Goal: Task Accomplishment & Management: Manage account settings

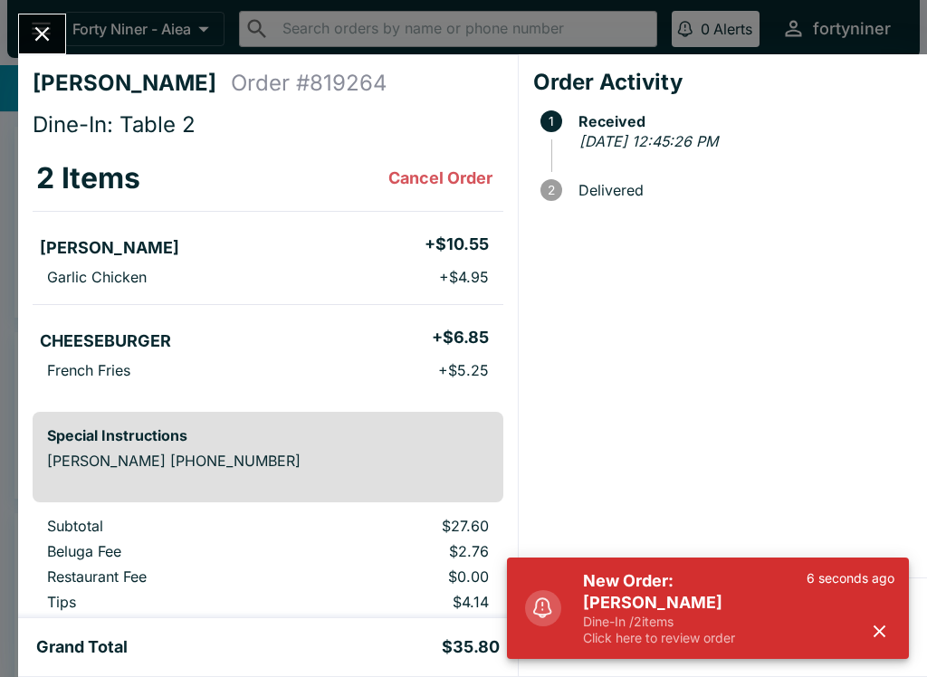
click at [852, 627] on div "6 seconds ago" at bounding box center [851, 608] width 88 height 76
click at [875, 638] on icon "button" at bounding box center [879, 631] width 21 height 21
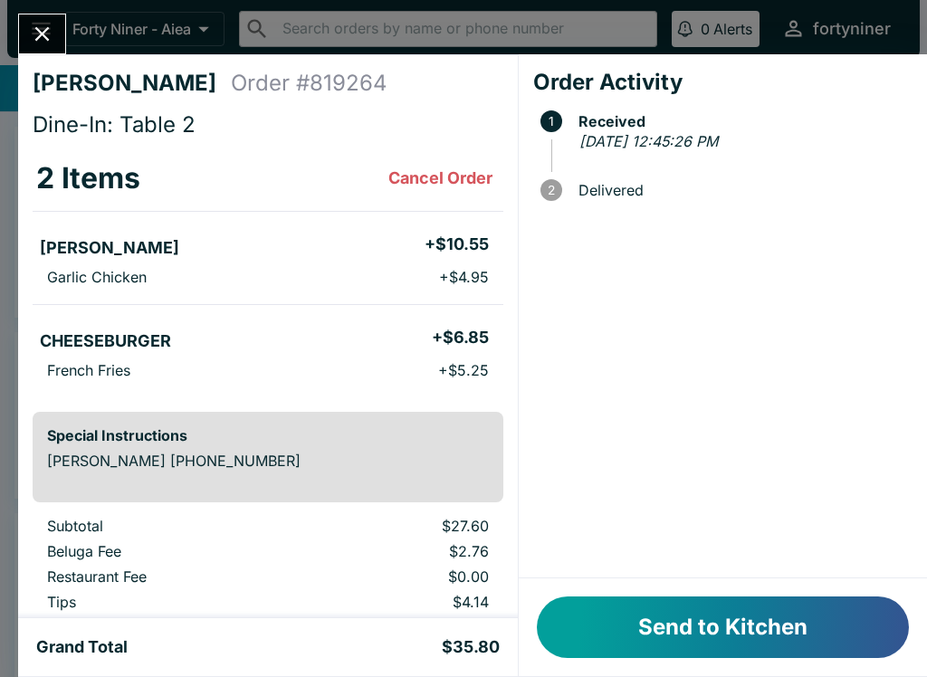
click at [782, 630] on button "Send to Kitchen" at bounding box center [723, 628] width 372 height 62
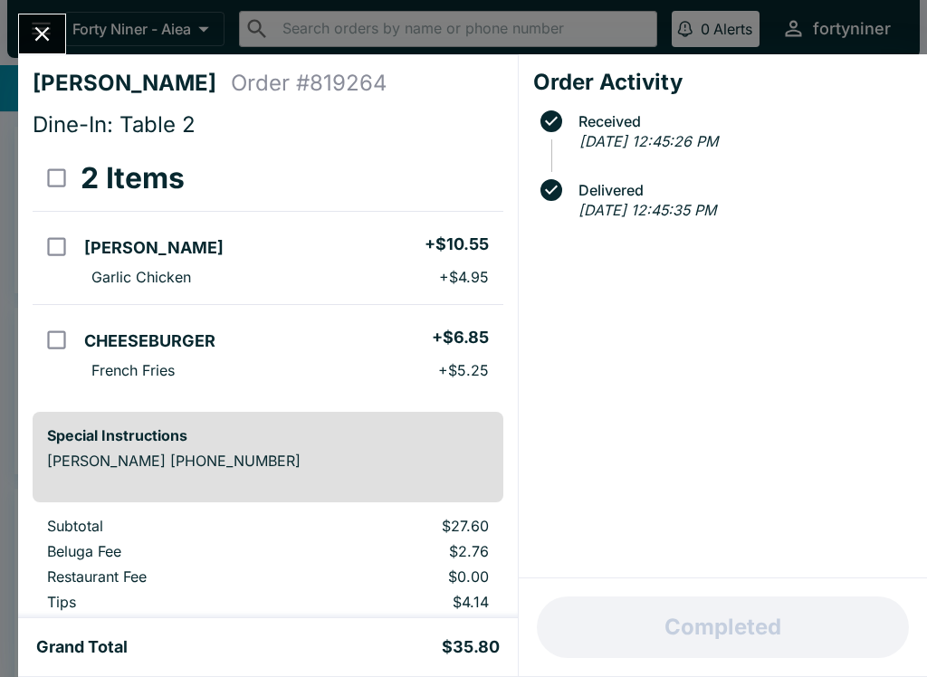
click at [46, 33] on icon "Close" at bounding box center [42, 34] width 24 height 24
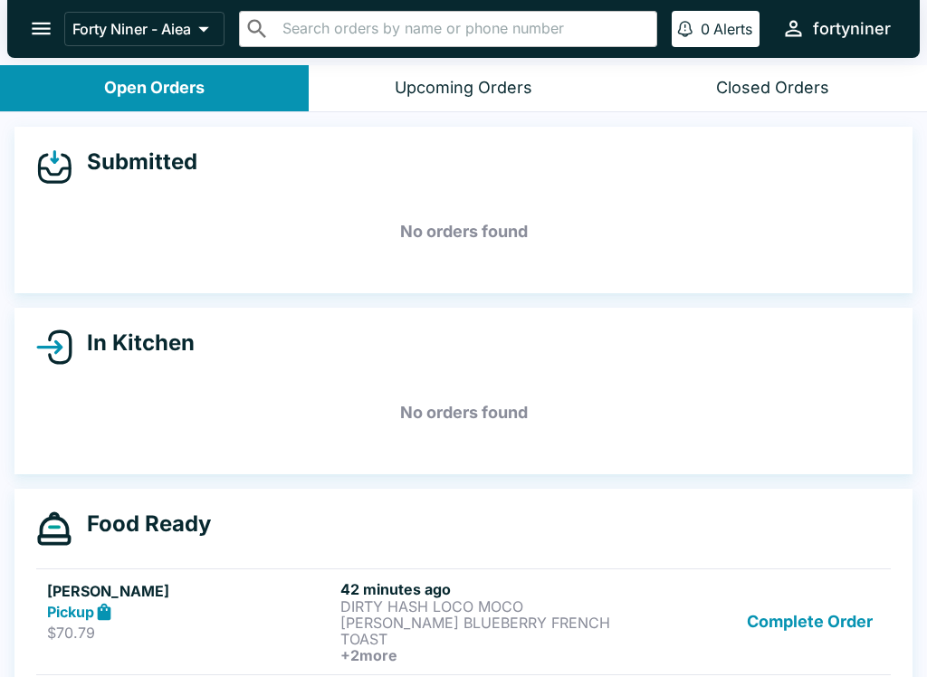
click at [784, 618] on button "Complete Order" at bounding box center [810, 621] width 140 height 83
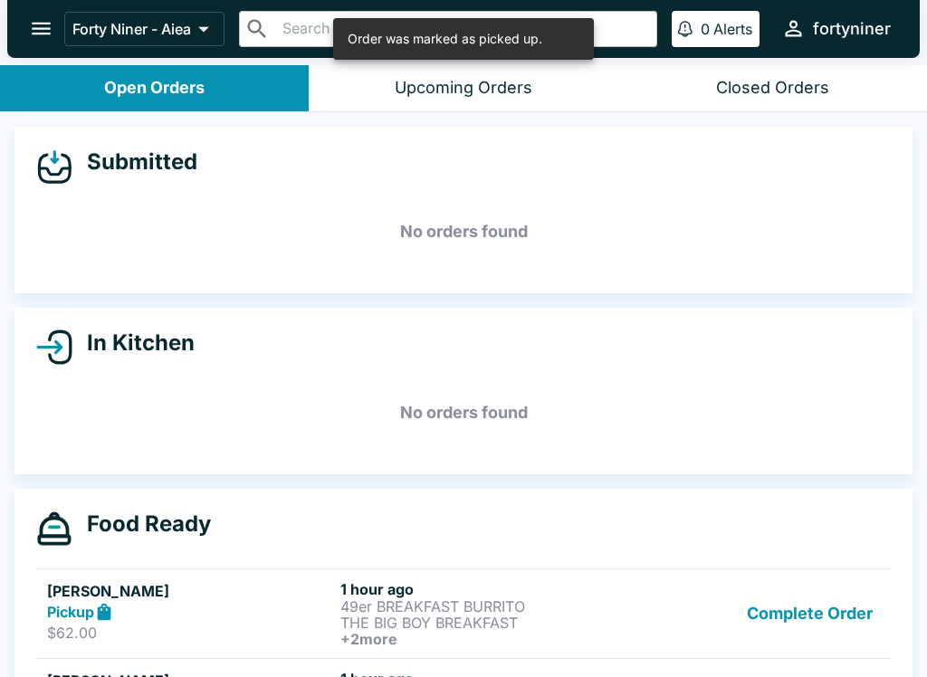
click at [790, 624] on button "Complete Order" at bounding box center [810, 613] width 140 height 67
click at [790, 623] on button "Complete Order" at bounding box center [810, 611] width 140 height 62
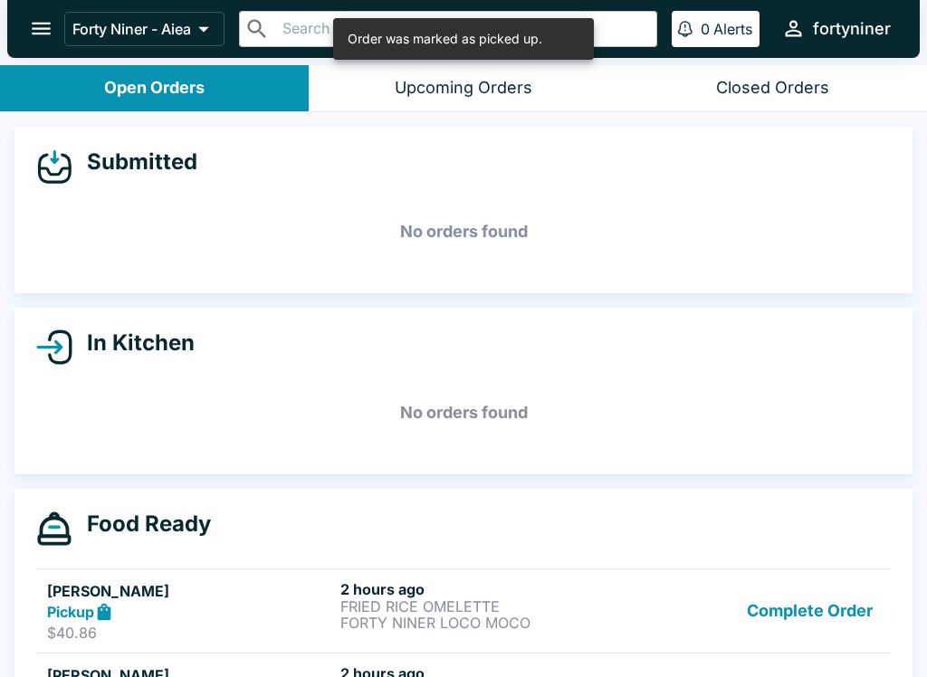
click at [770, 622] on button "Complete Order" at bounding box center [810, 611] width 140 height 62
click at [774, 626] on button "Complete Order" at bounding box center [810, 613] width 140 height 67
click at [808, 621] on button "Complete Order" at bounding box center [810, 611] width 140 height 62
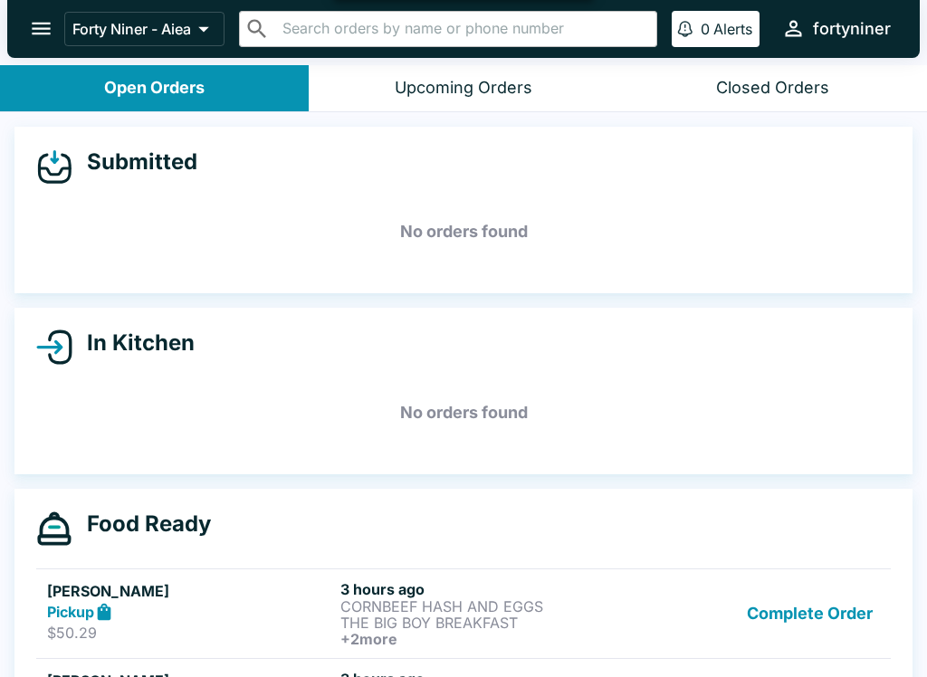
click at [807, 621] on button "Complete Order" at bounding box center [810, 613] width 140 height 67
click at [806, 616] on button "Complete Order" at bounding box center [810, 611] width 140 height 62
click at [805, 616] on button "Complete Order" at bounding box center [810, 613] width 140 height 67
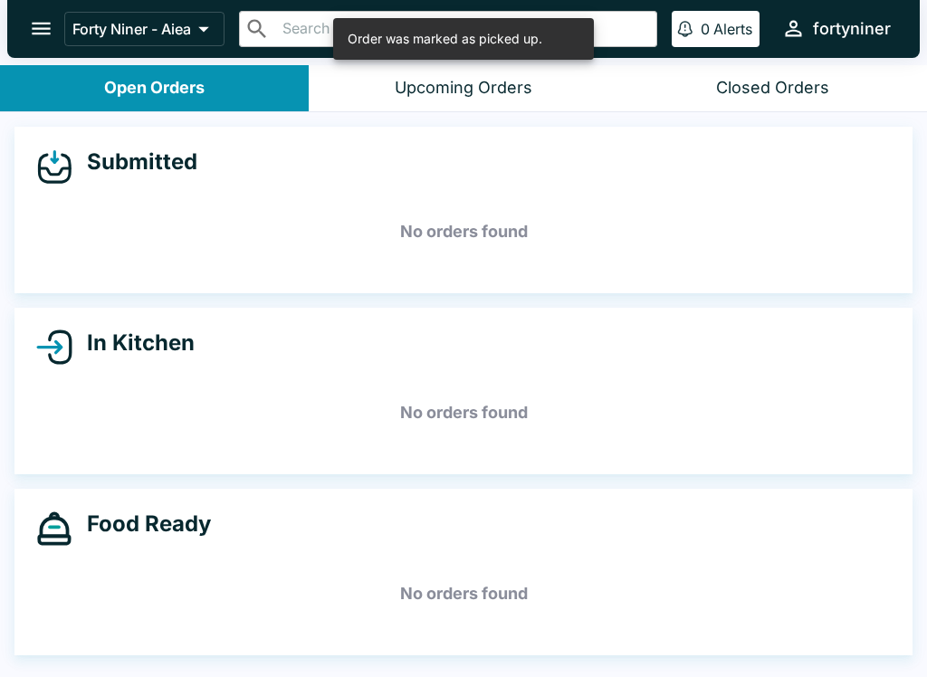
click at [785, 595] on h5 "No orders found" at bounding box center [463, 593] width 855 height 65
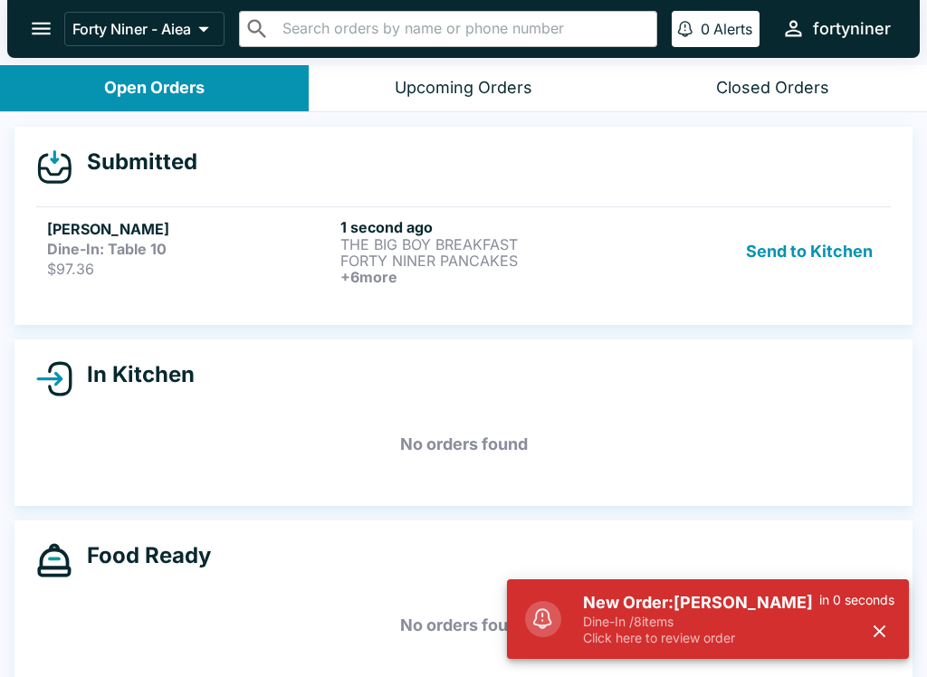
click at [456, 253] on p "FORTY NINER PANCAKES" at bounding box center [483, 261] width 286 height 16
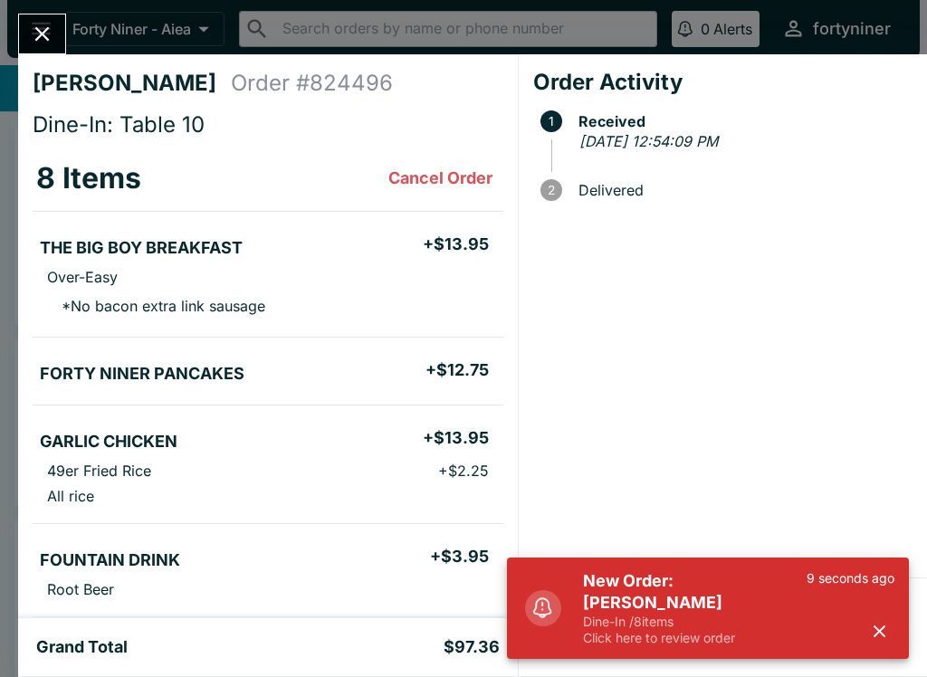
click at [885, 637] on icon "button" at bounding box center [879, 631] width 21 height 21
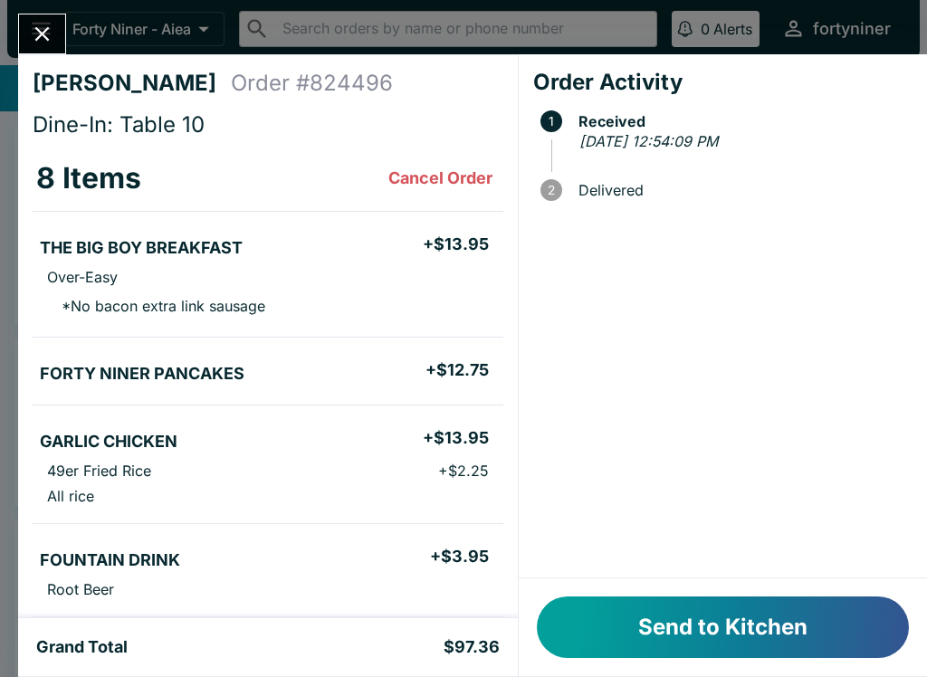
click at [798, 662] on div "Send to Kitchen" at bounding box center [723, 628] width 408 height 98
click at [734, 633] on button "Send to Kitchen" at bounding box center [723, 628] width 372 height 62
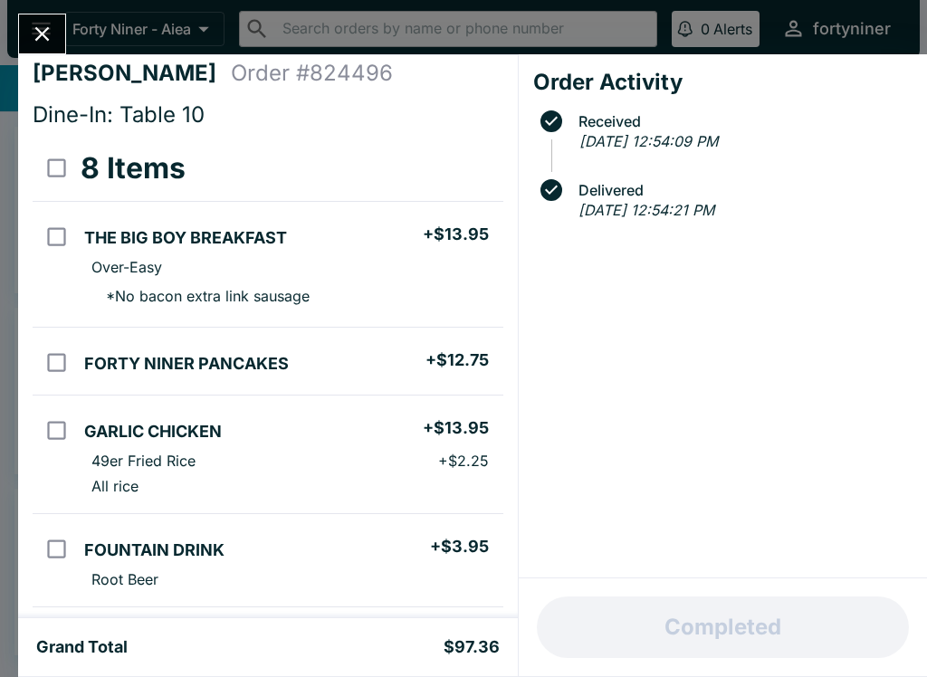
scroll to position [9, 0]
click at [163, 503] on ul "GARLIC CHICKEN + $13.95 49er Fried Rice + $2.25 All rice" at bounding box center [290, 455] width 426 height 103
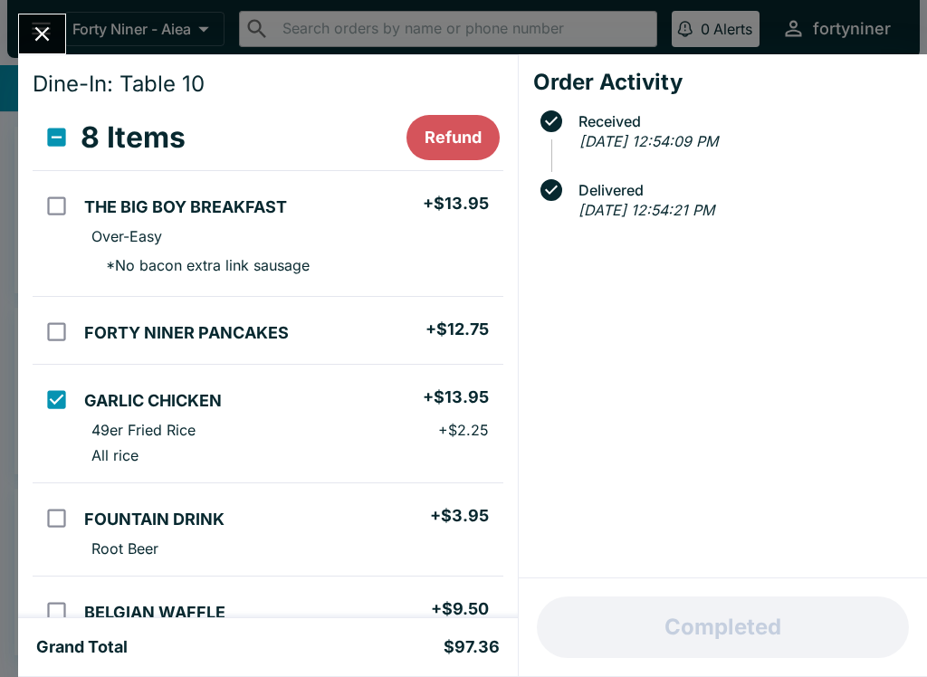
scroll to position [45, 0]
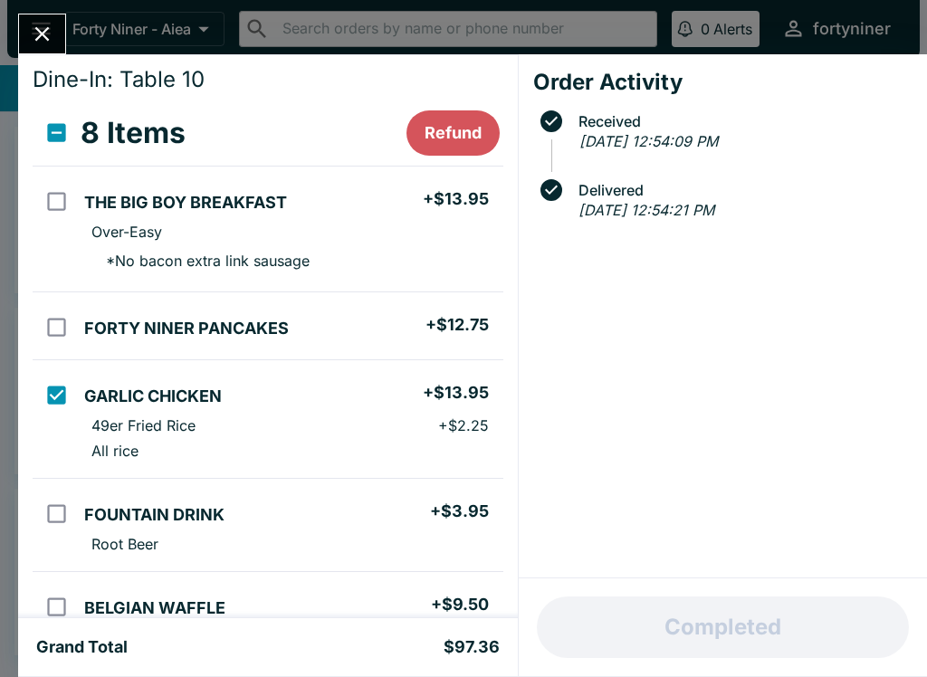
click at [43, 397] on input "orders table" at bounding box center [56, 395] width 41 height 41
checkbox input "false"
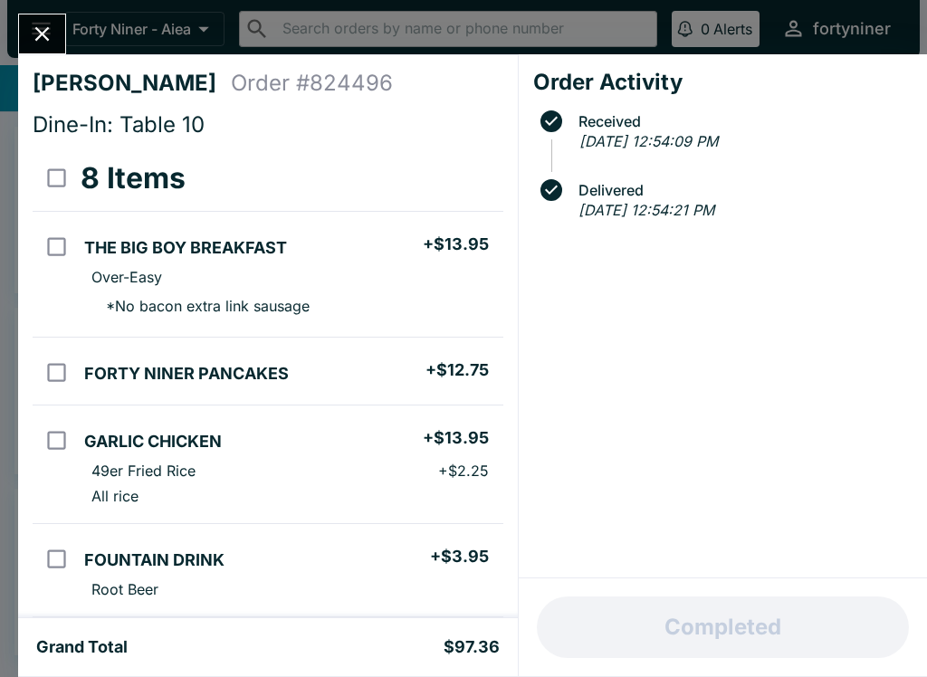
scroll to position [0, 0]
click at [48, 12] on div "[PERSON_NAME] Order # 824496 Dine-In: Table 10 8 Items THE BIG BOY BREAKFAST + …" at bounding box center [463, 338] width 927 height 677
